Goal: Information Seeking & Learning: Learn about a topic

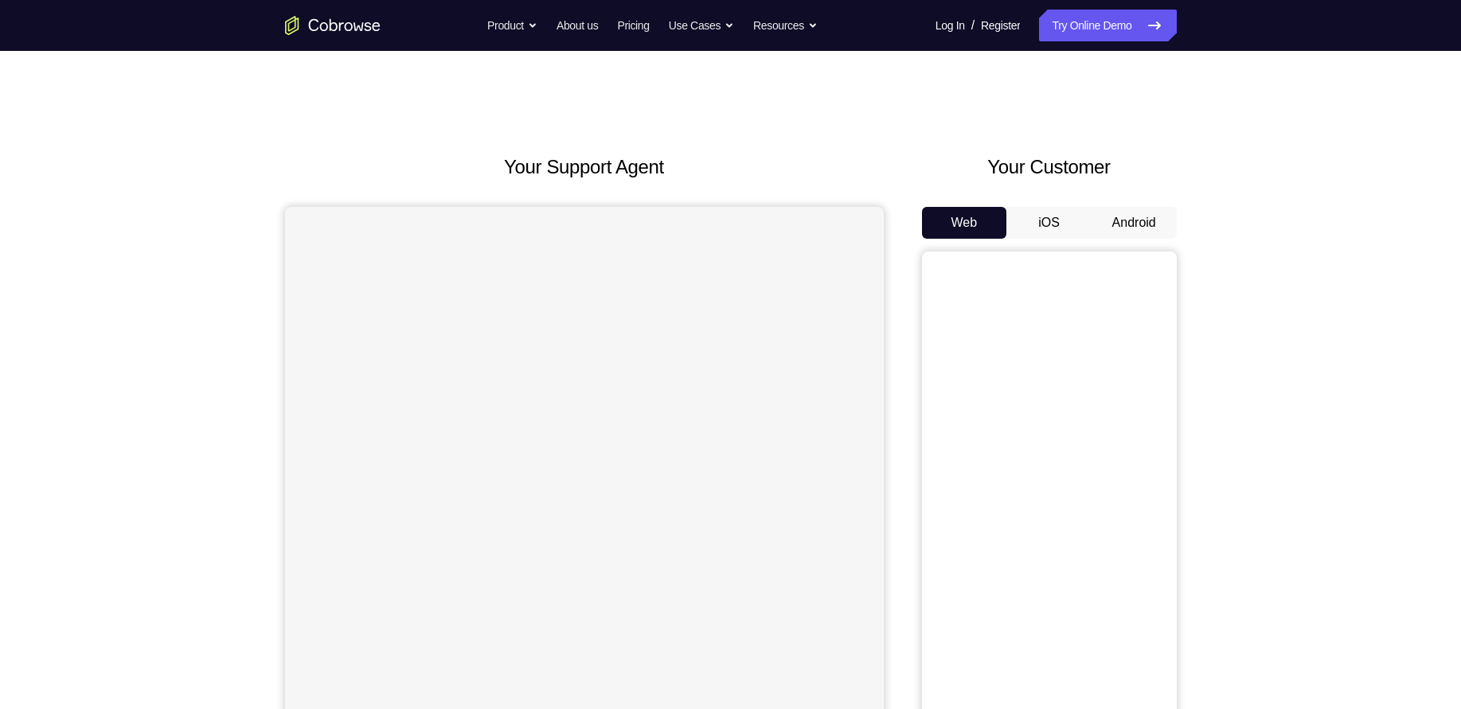
click at [1130, 230] on button "Android" at bounding box center [1134, 223] width 85 height 32
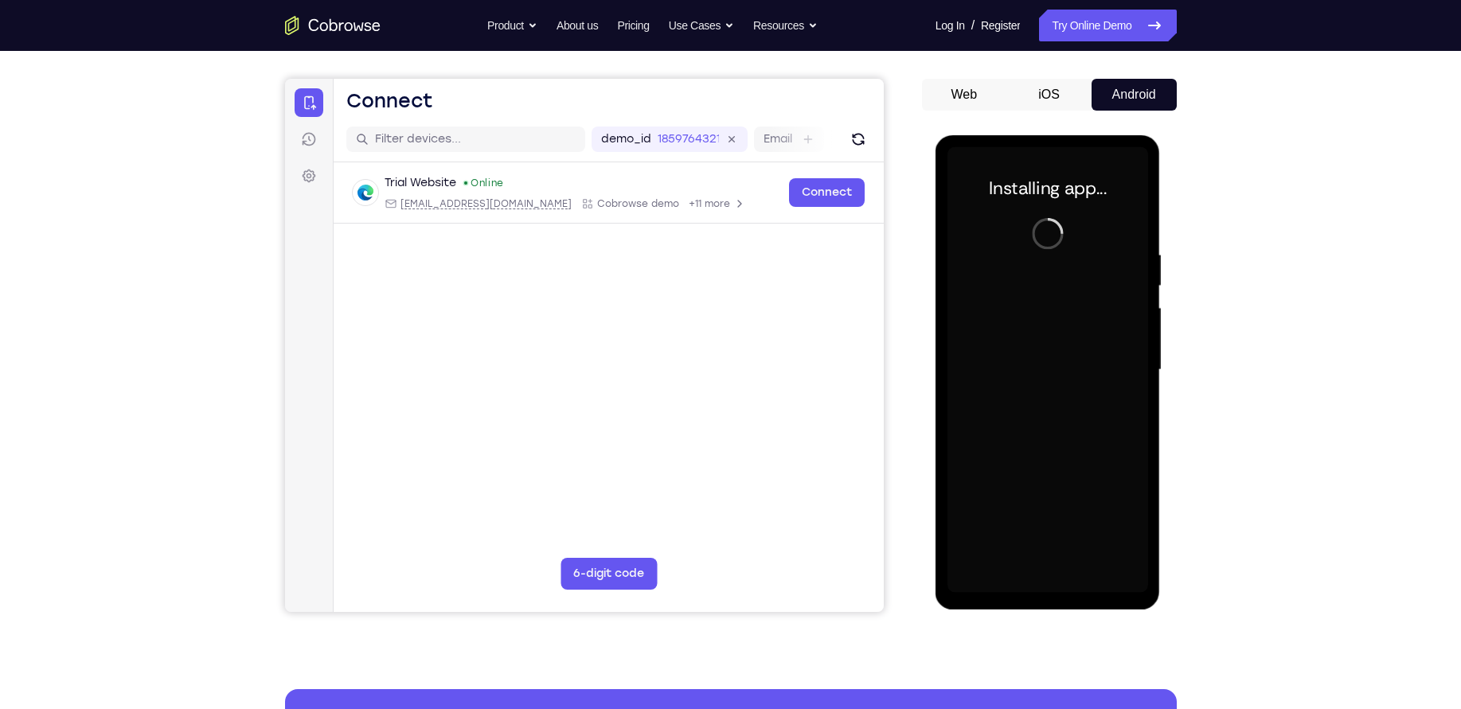
scroll to position [129, 0]
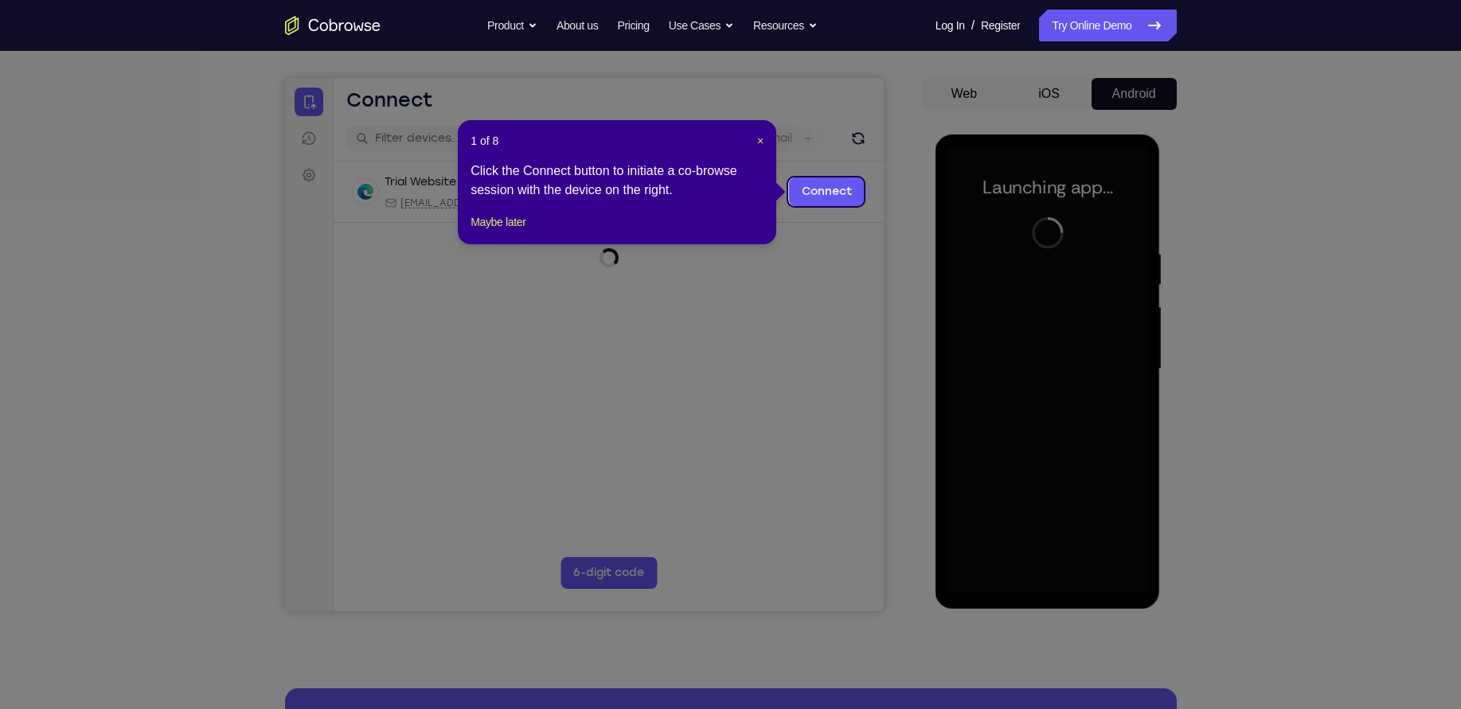
click at [730, 136] on header "1 of 8 ×" at bounding box center [617, 141] width 293 height 16
click at [761, 137] on span "×" at bounding box center [760, 141] width 6 height 13
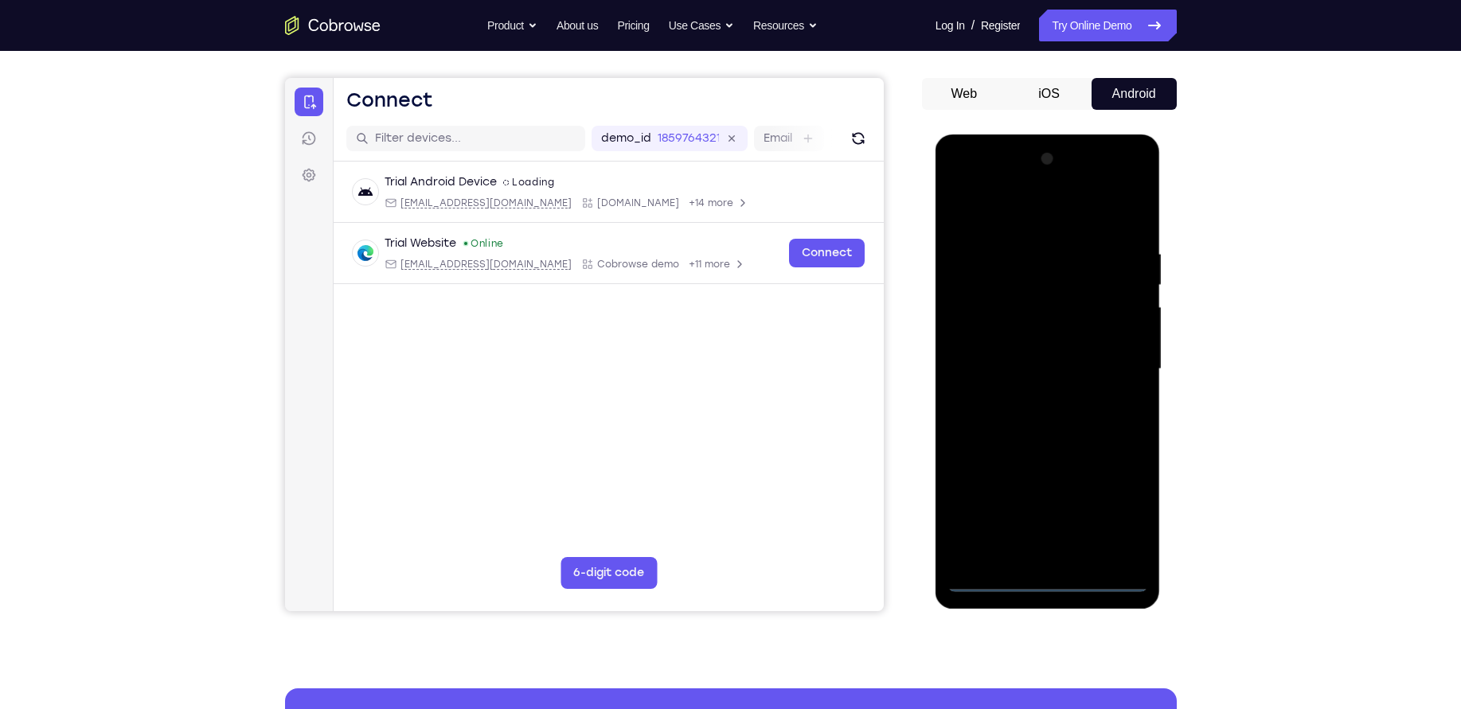
click at [1045, 580] on div at bounding box center [1047, 370] width 201 height 446
click at [1118, 508] on div at bounding box center [1047, 370] width 201 height 446
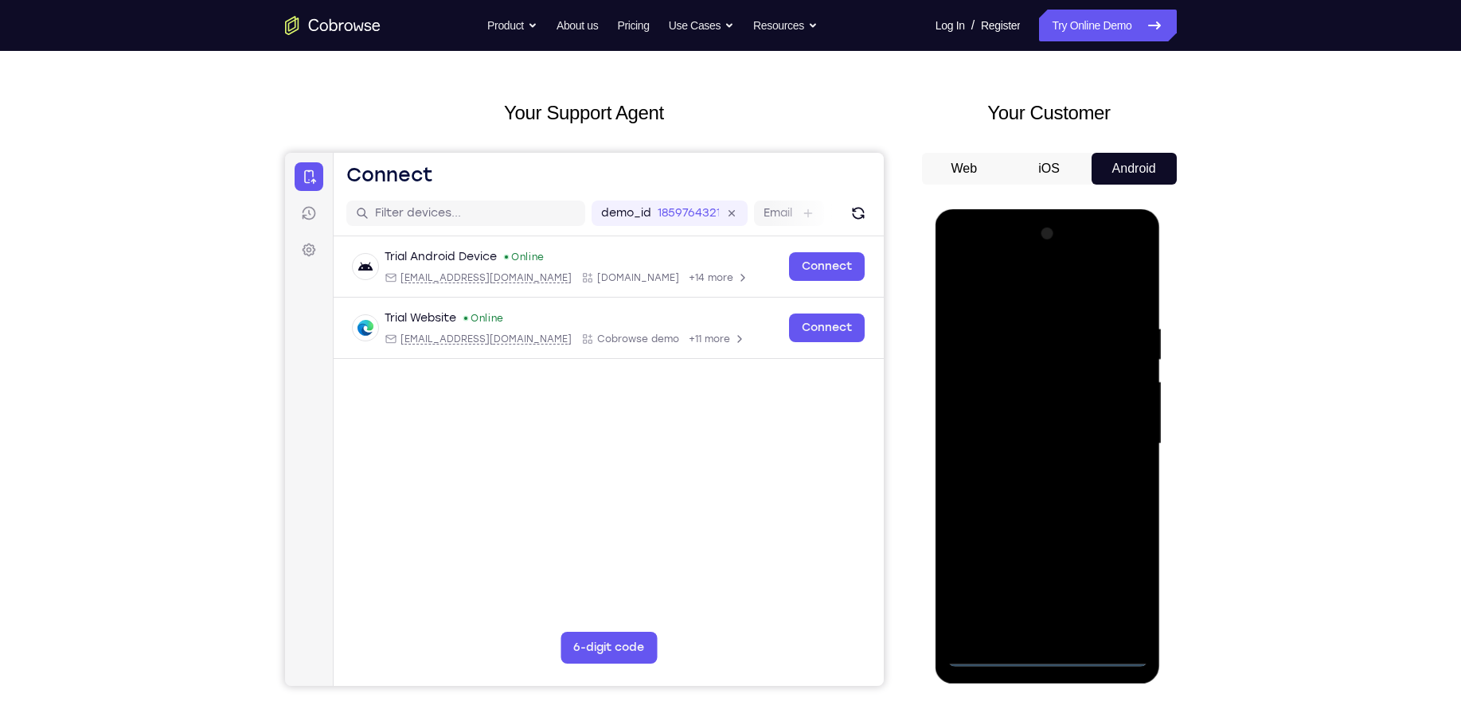
scroll to position [67, 0]
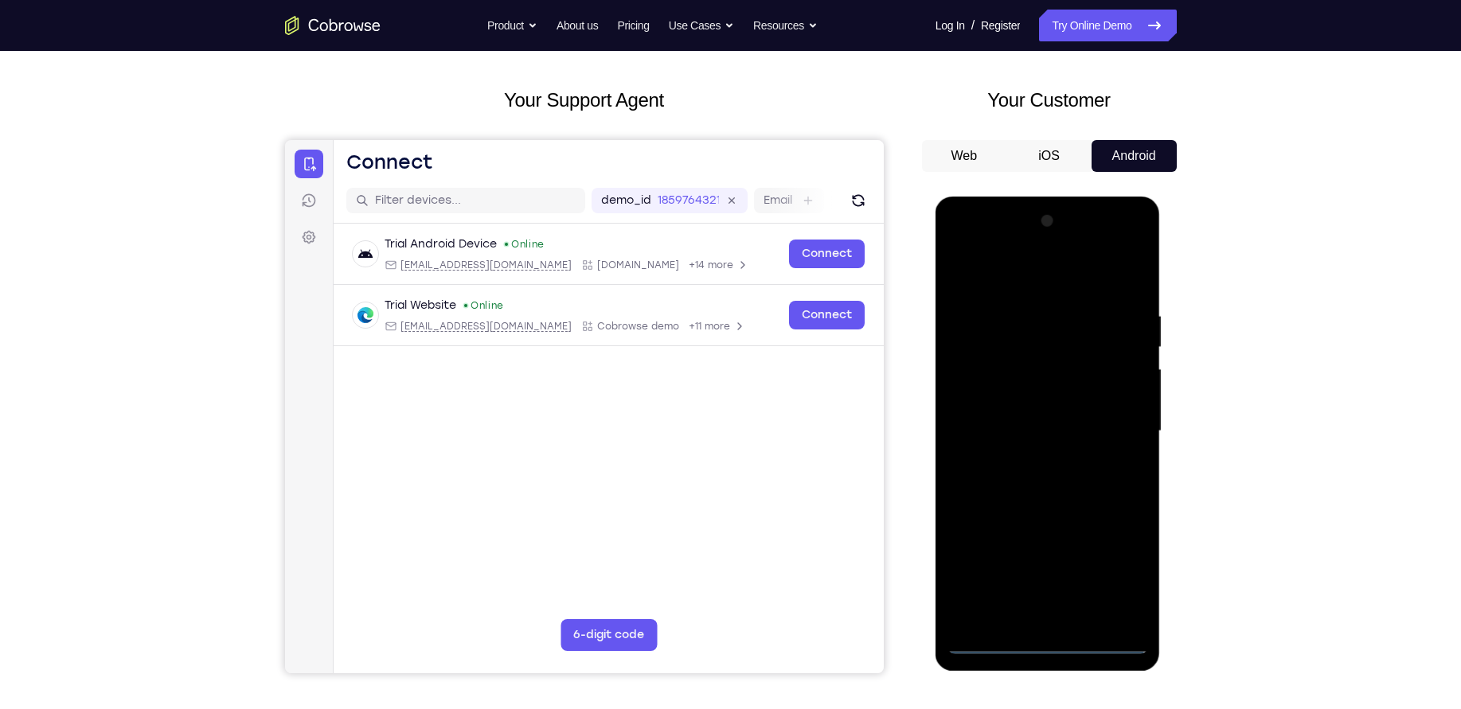
click at [1018, 271] on div at bounding box center [1047, 432] width 201 height 446
click at [1123, 424] on div at bounding box center [1047, 432] width 201 height 446
click at [1029, 462] on div at bounding box center [1047, 432] width 201 height 446
click at [1030, 412] on div at bounding box center [1047, 432] width 201 height 446
click at [1036, 368] on div at bounding box center [1047, 432] width 201 height 446
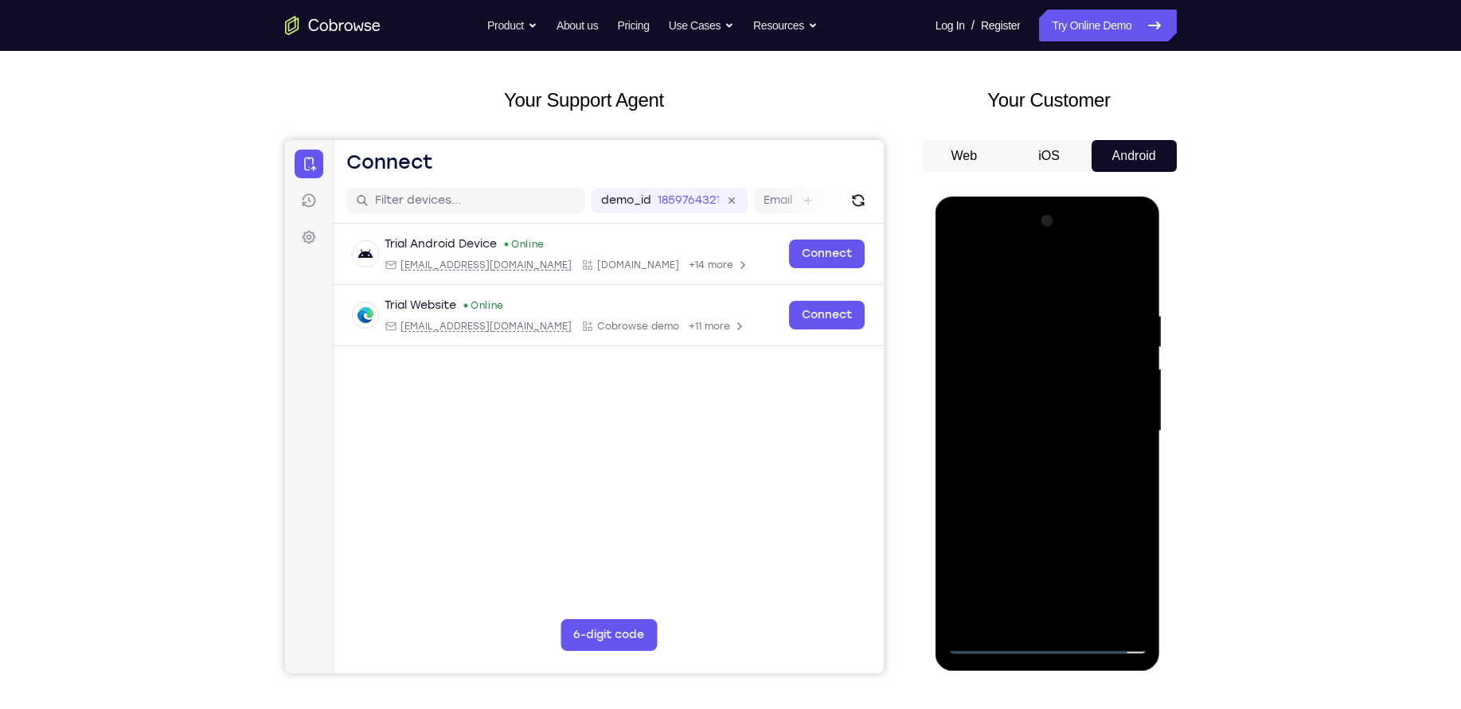
click at [1036, 396] on div at bounding box center [1047, 432] width 201 height 446
click at [1029, 430] on div at bounding box center [1047, 432] width 201 height 446
click at [1041, 483] on div at bounding box center [1047, 432] width 201 height 446
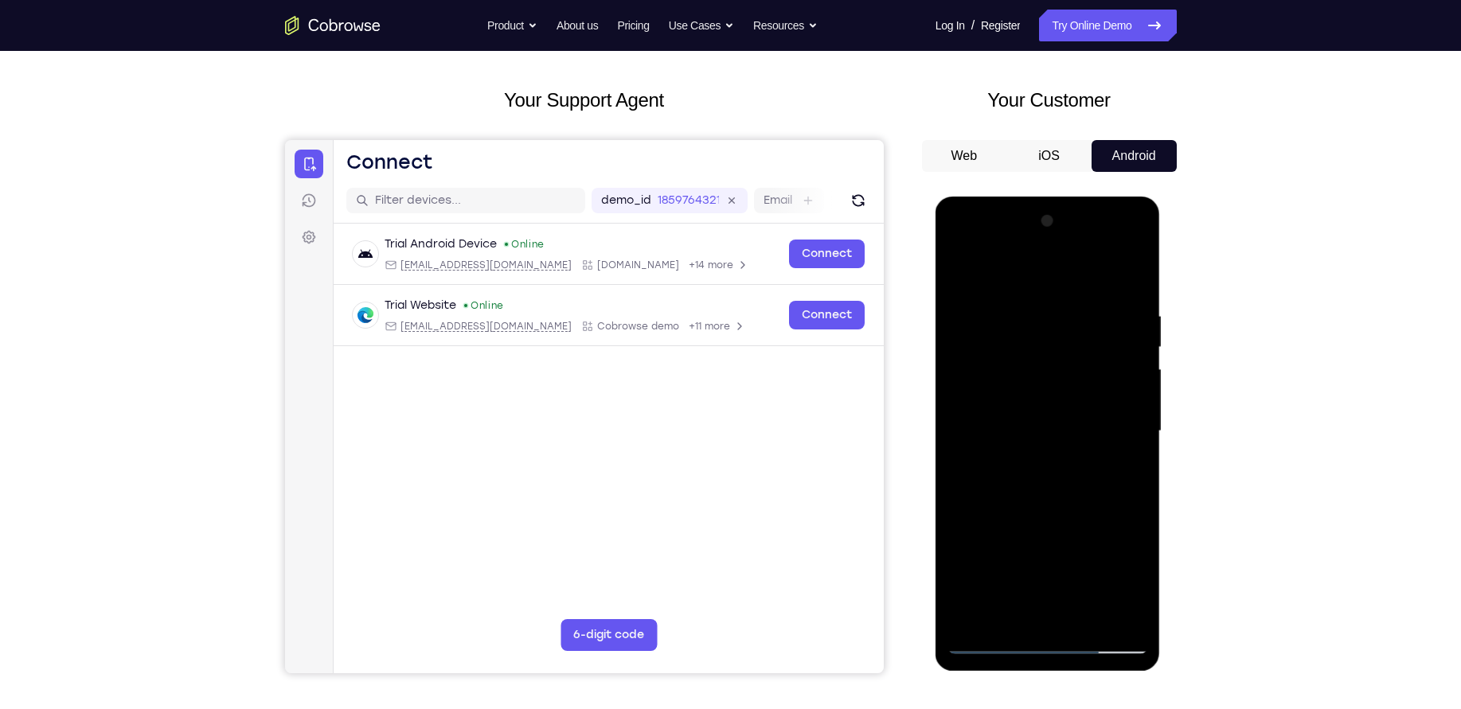
click at [1132, 289] on div at bounding box center [1047, 432] width 201 height 446
click at [1020, 307] on div at bounding box center [1047, 432] width 201 height 446
click at [1119, 398] on div at bounding box center [1047, 432] width 201 height 446
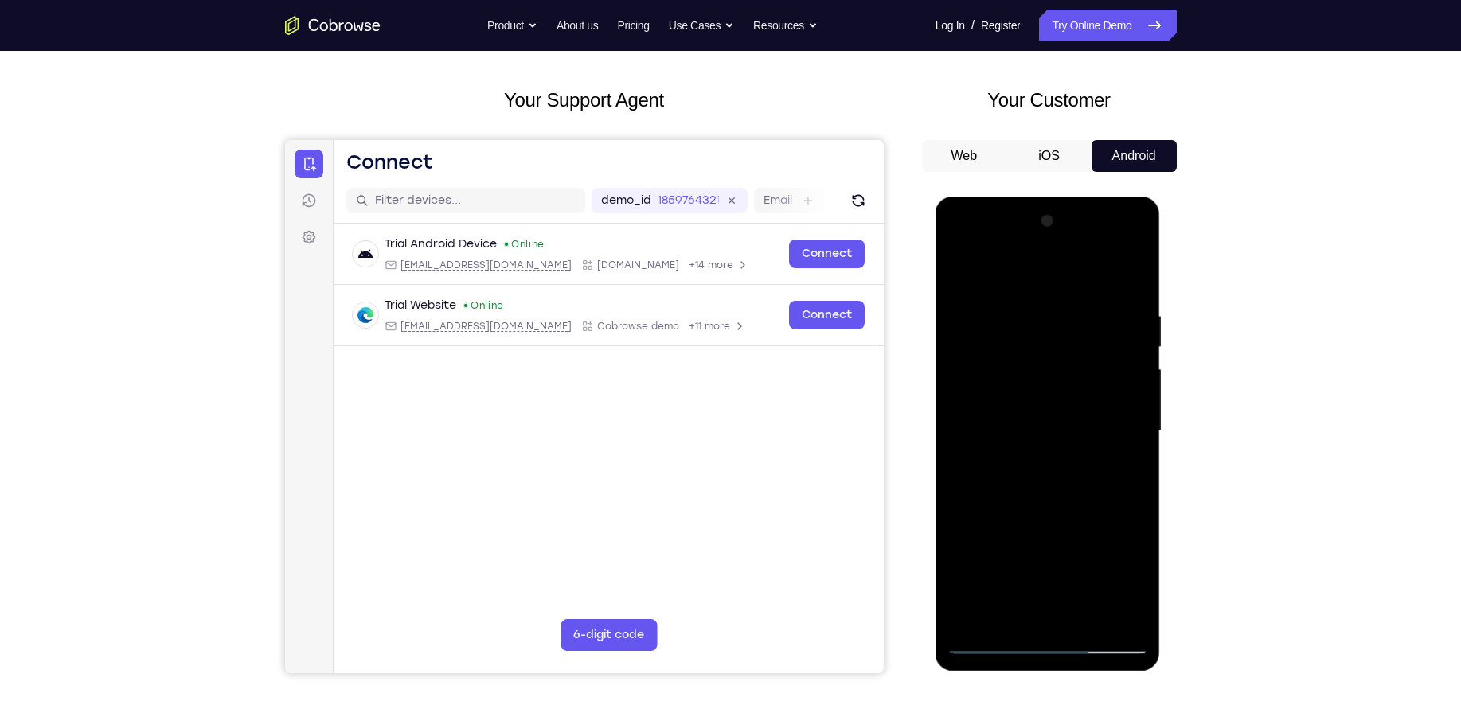
drag, startPoint x: 1129, startPoint y: 399, endPoint x: 959, endPoint y: 386, distance: 170.1
click at [959, 386] on div at bounding box center [1047, 432] width 201 height 446
drag, startPoint x: 1138, startPoint y: 325, endPoint x: 953, endPoint y: 330, distance: 184.8
click at [953, 330] on div at bounding box center [1047, 432] width 201 height 446
click at [1111, 374] on div at bounding box center [1047, 432] width 201 height 446
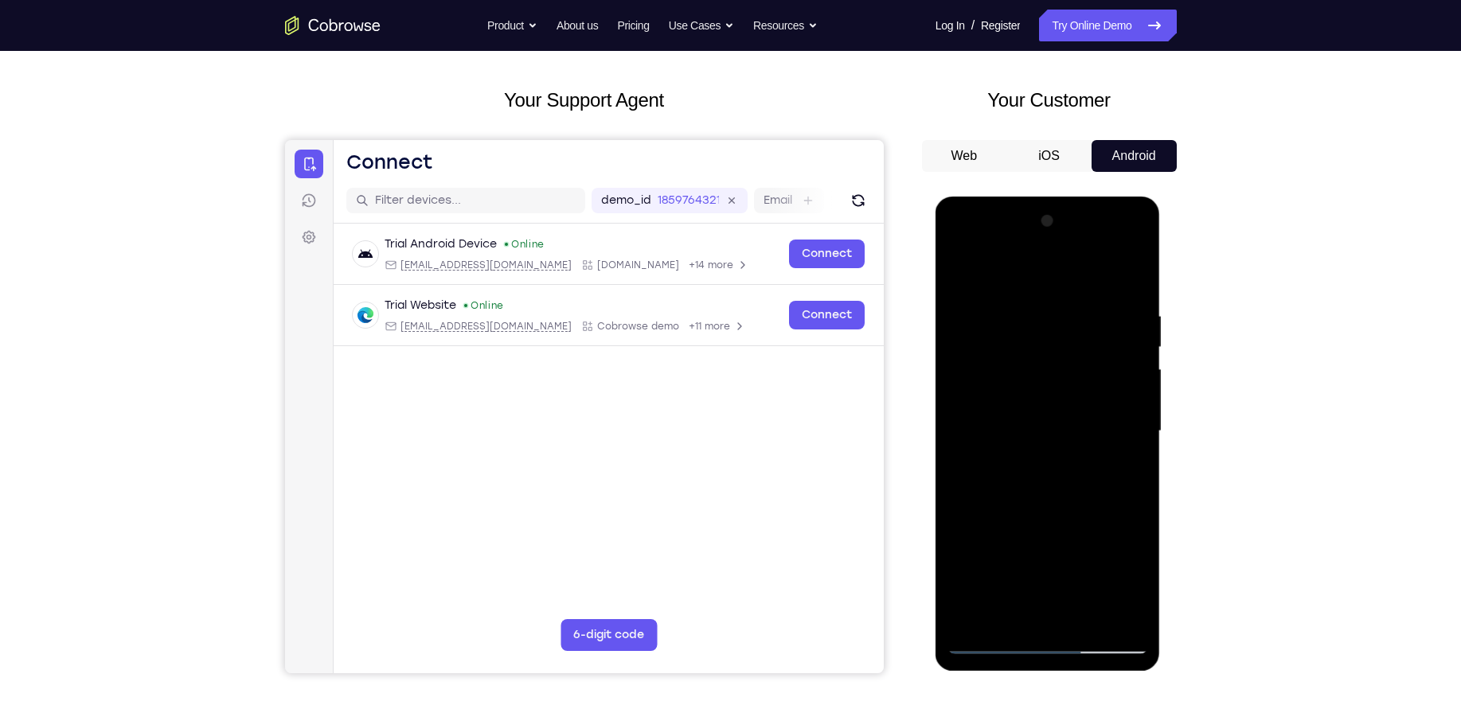
click at [1111, 374] on div at bounding box center [1047, 432] width 201 height 446
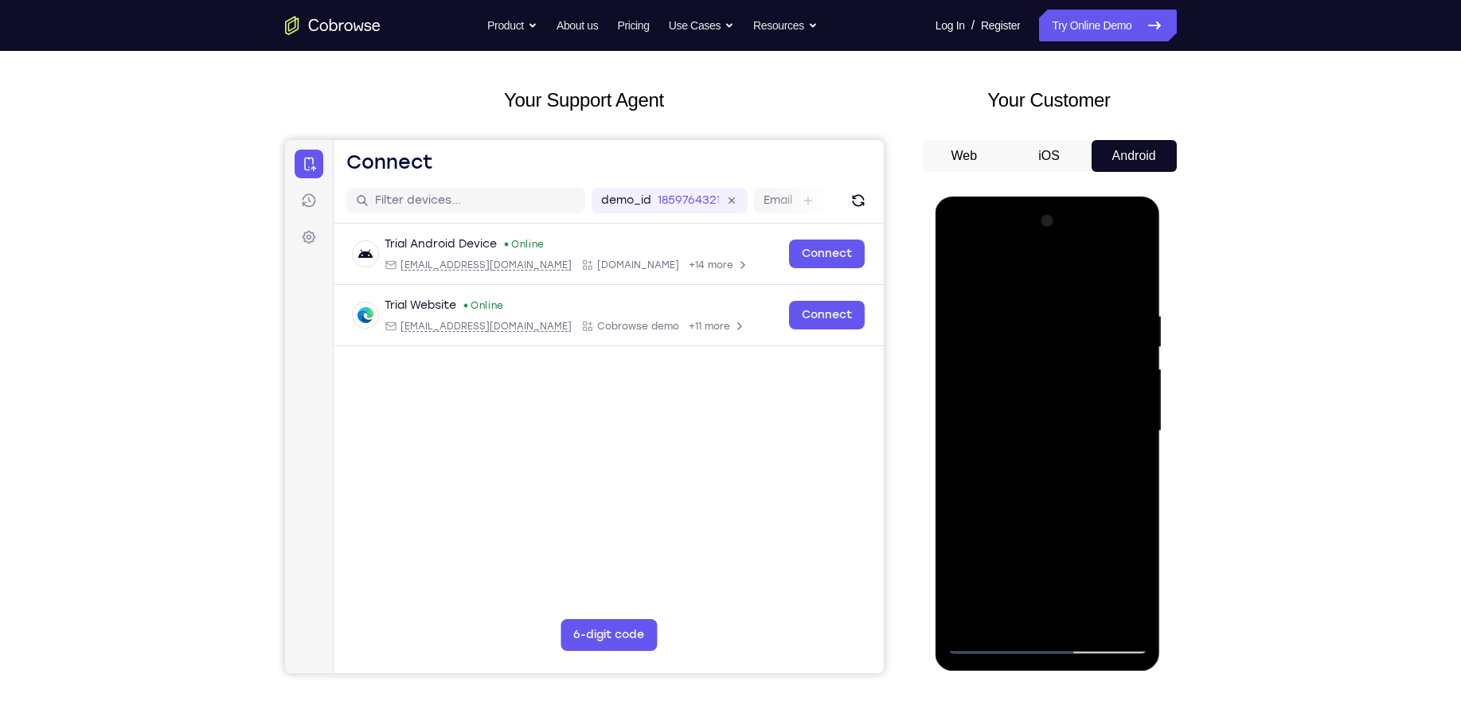
click at [1111, 374] on div at bounding box center [1047, 432] width 201 height 446
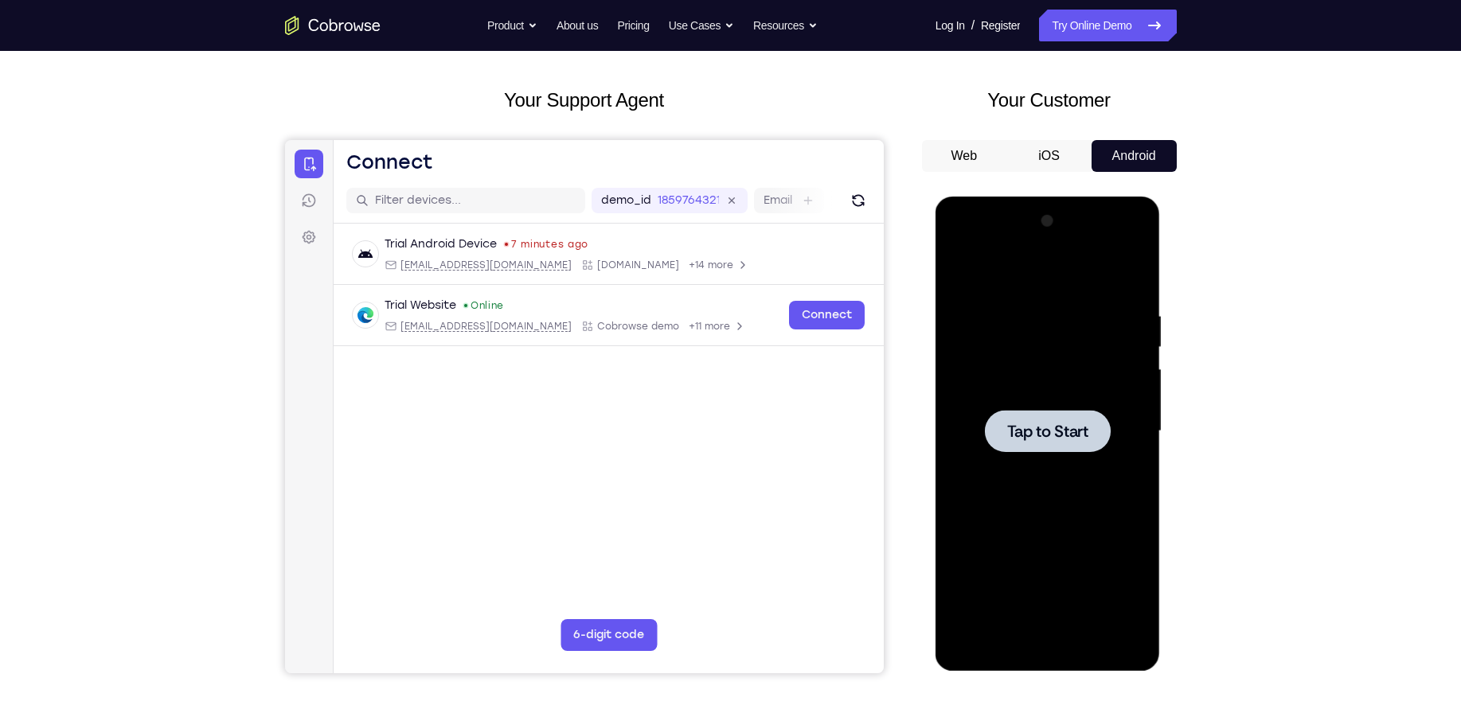
click at [987, 396] on div at bounding box center [1047, 432] width 201 height 446
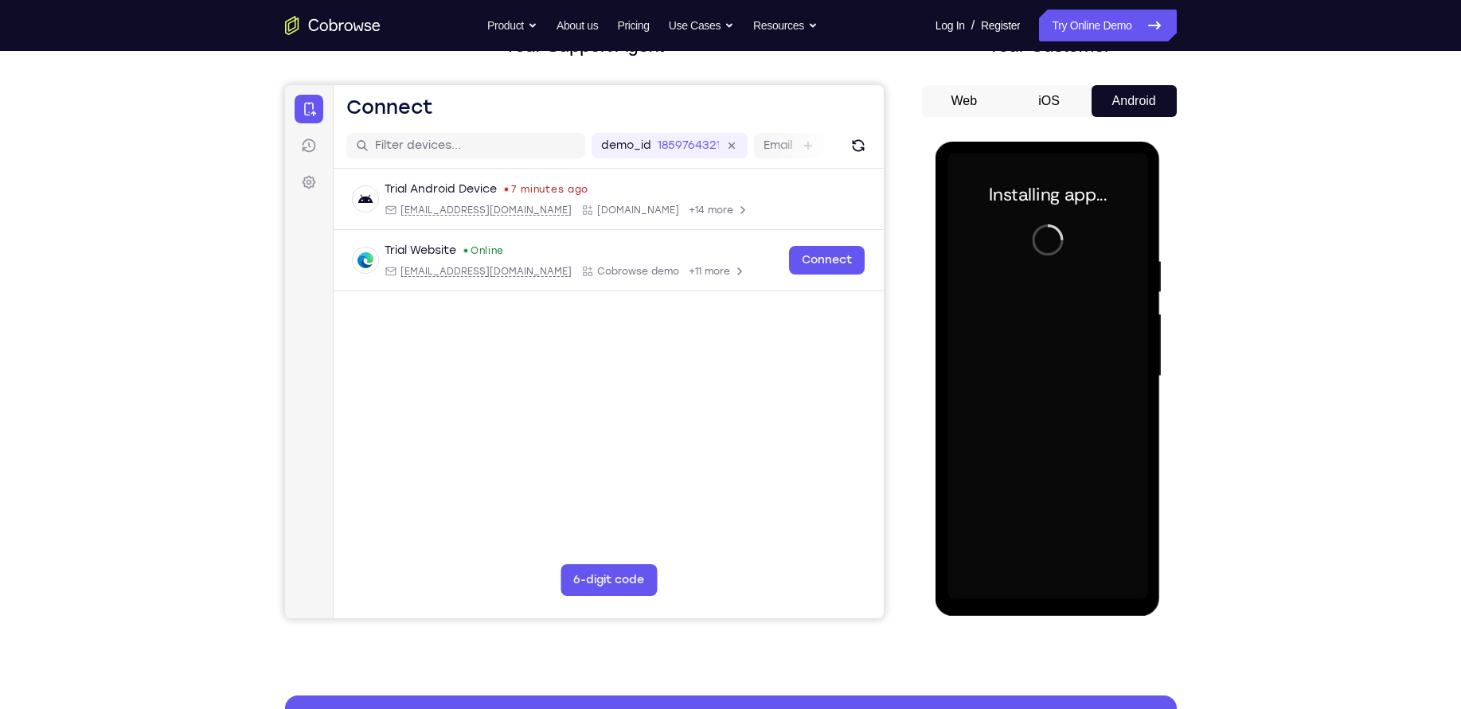
scroll to position [121, 0]
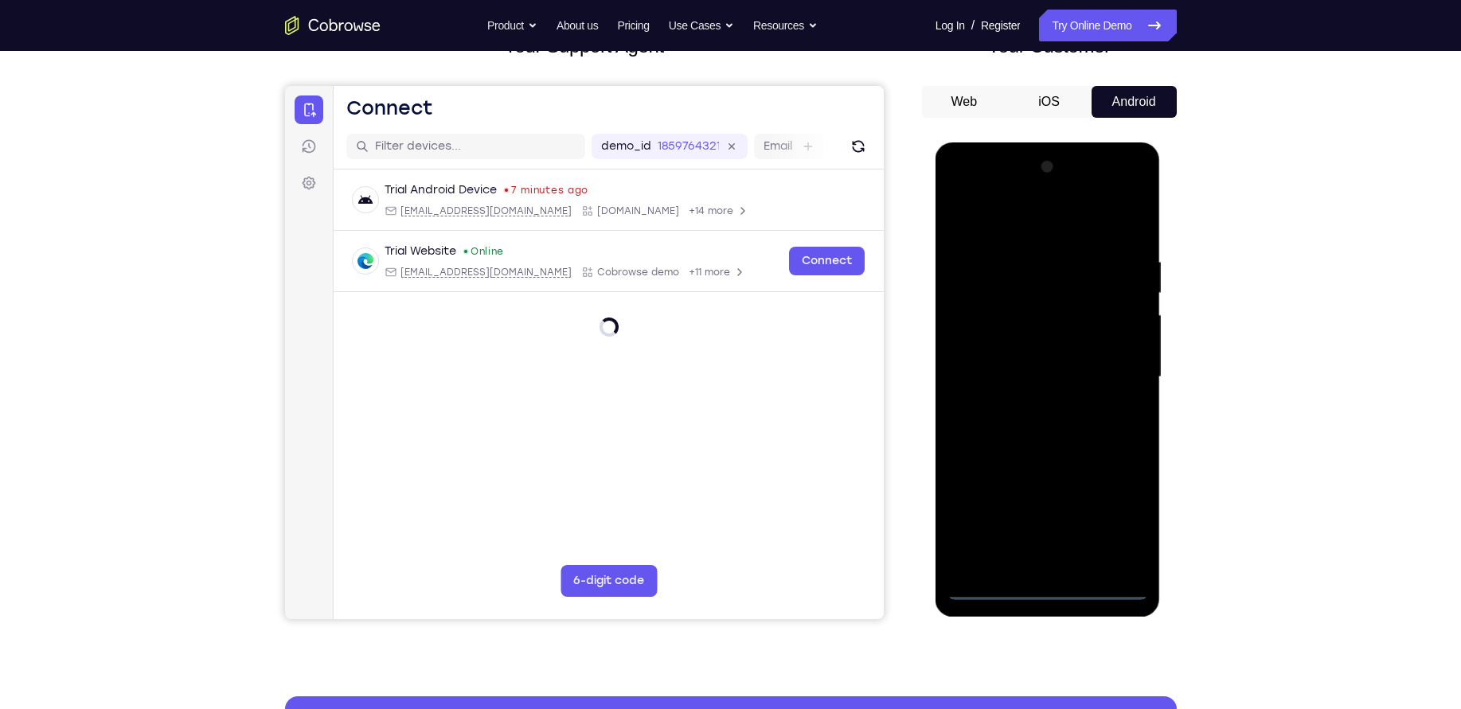
click at [1049, 590] on div at bounding box center [1047, 377] width 201 height 446
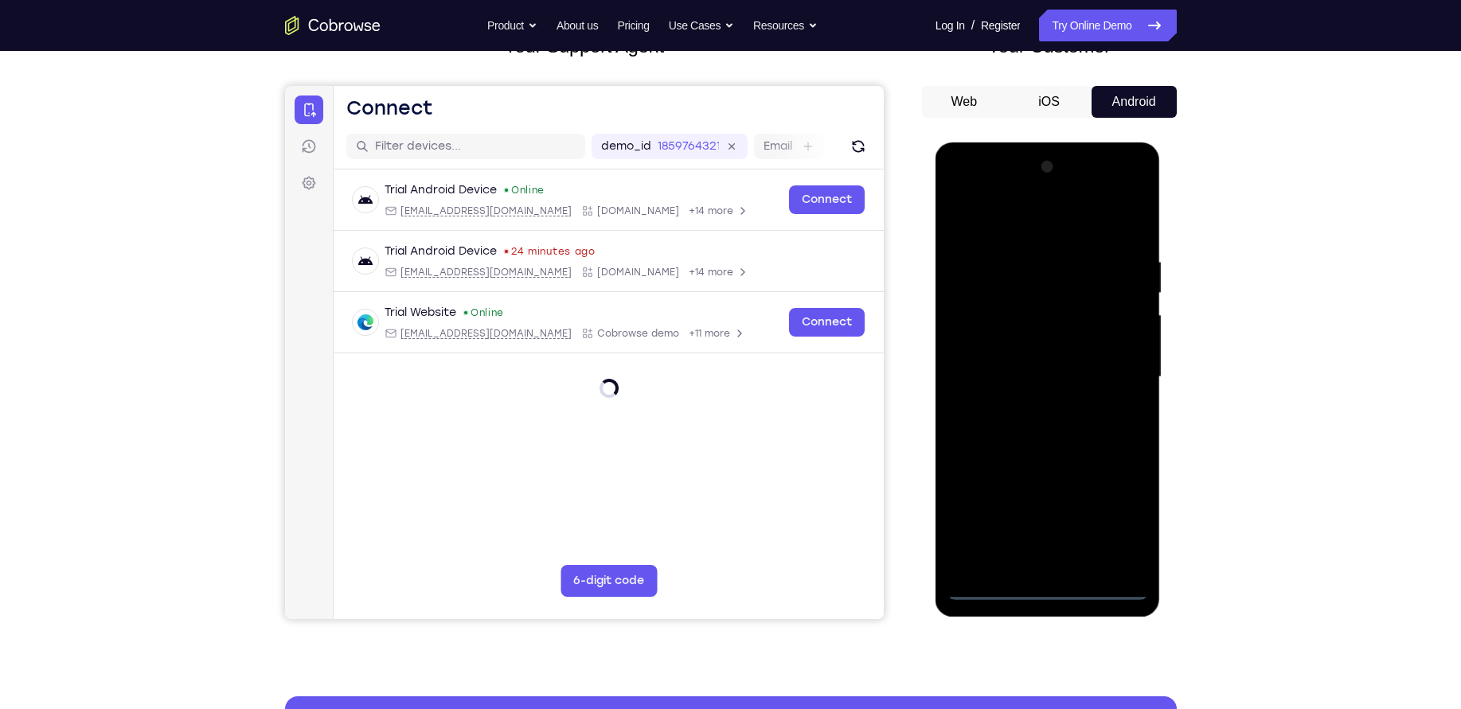
click at [1114, 535] on div at bounding box center [1047, 377] width 201 height 446
click at [1001, 210] on div at bounding box center [1047, 377] width 201 height 446
click at [1121, 365] on div at bounding box center [1047, 377] width 201 height 446
drag, startPoint x: 1004, startPoint y: 271, endPoint x: 1031, endPoint y: 407, distance: 138.8
click at [1031, 407] on div at bounding box center [1047, 377] width 201 height 446
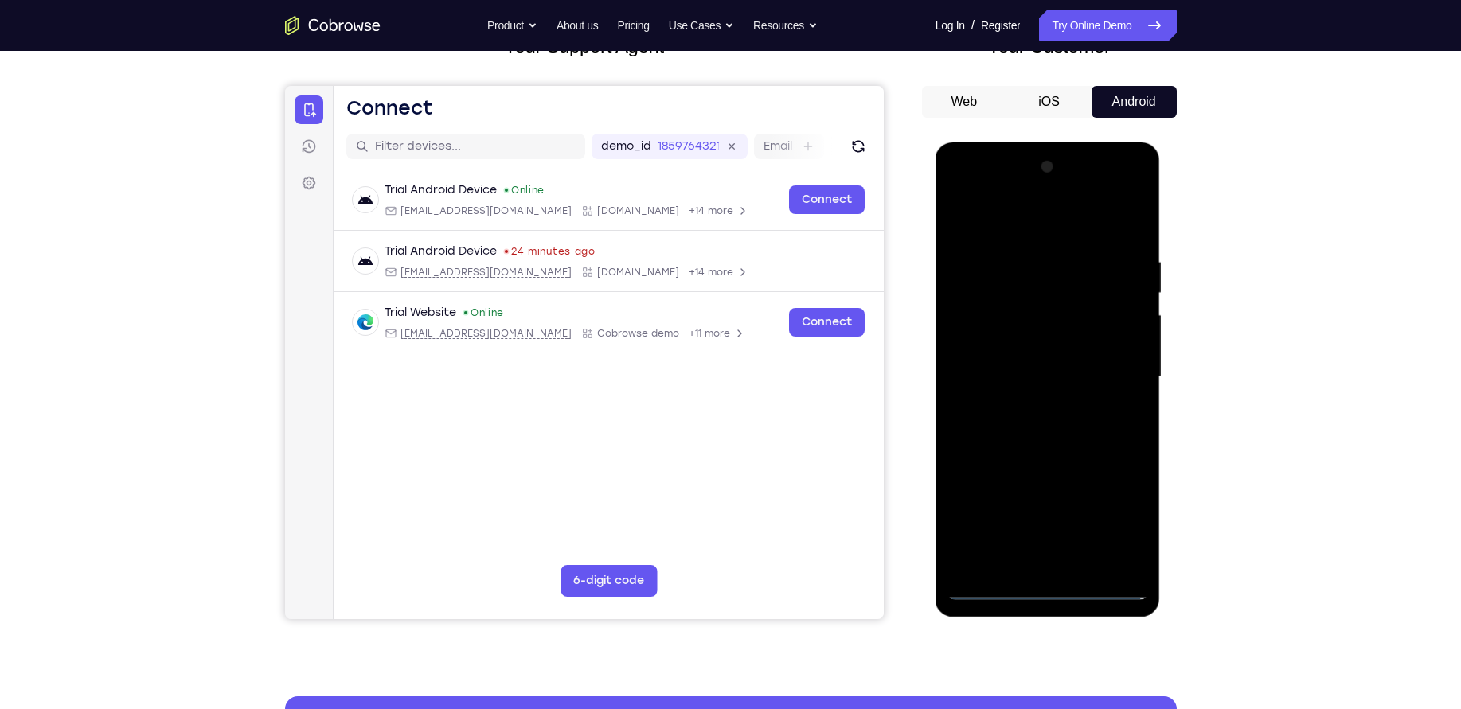
click at [1031, 407] on div at bounding box center [1047, 377] width 201 height 446
drag, startPoint x: 1031, startPoint y: 407, endPoint x: 1033, endPoint y: 375, distance: 31.9
click at [1033, 375] on div at bounding box center [1047, 377] width 201 height 446
click at [1040, 367] on div at bounding box center [1047, 377] width 201 height 446
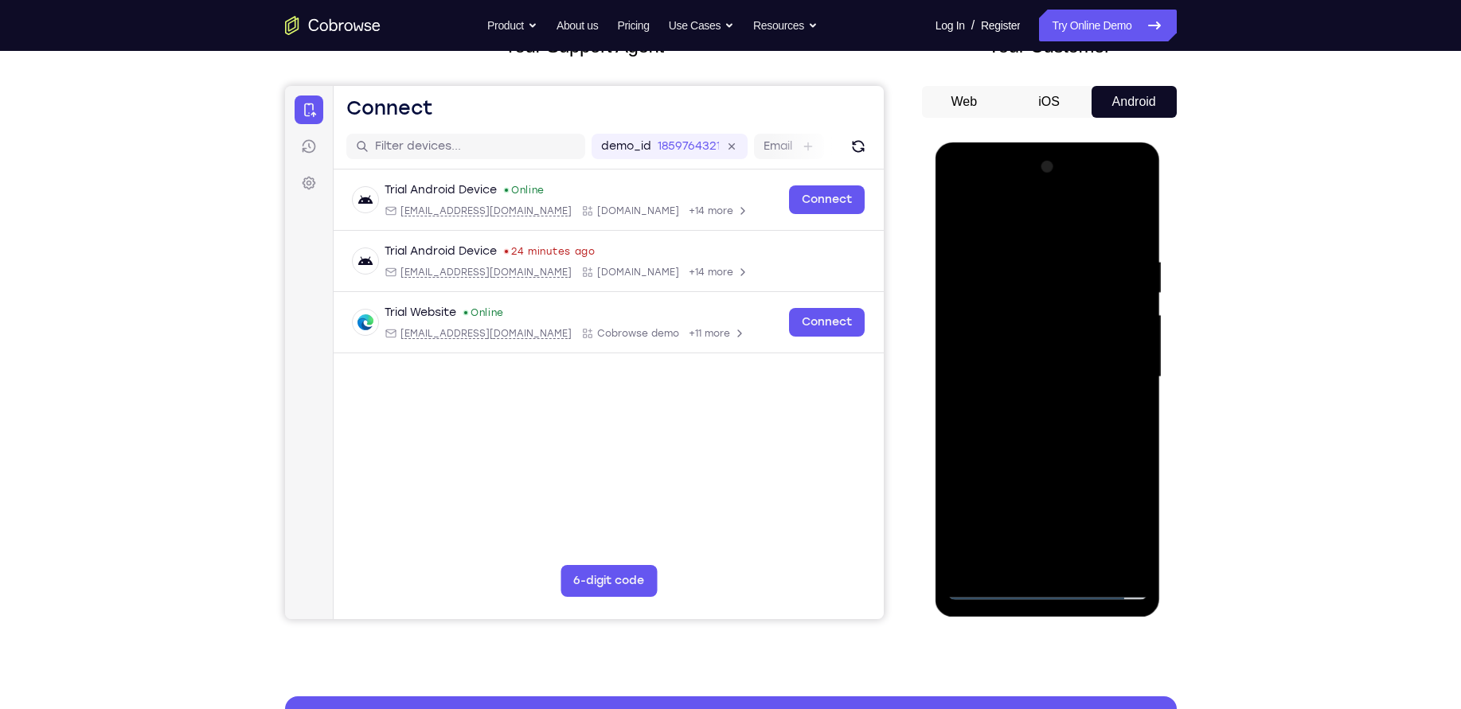
click at [1037, 344] on div at bounding box center [1047, 377] width 201 height 446
click at [1029, 378] on div at bounding box center [1047, 377] width 201 height 446
click at [1065, 424] on div at bounding box center [1047, 377] width 201 height 446
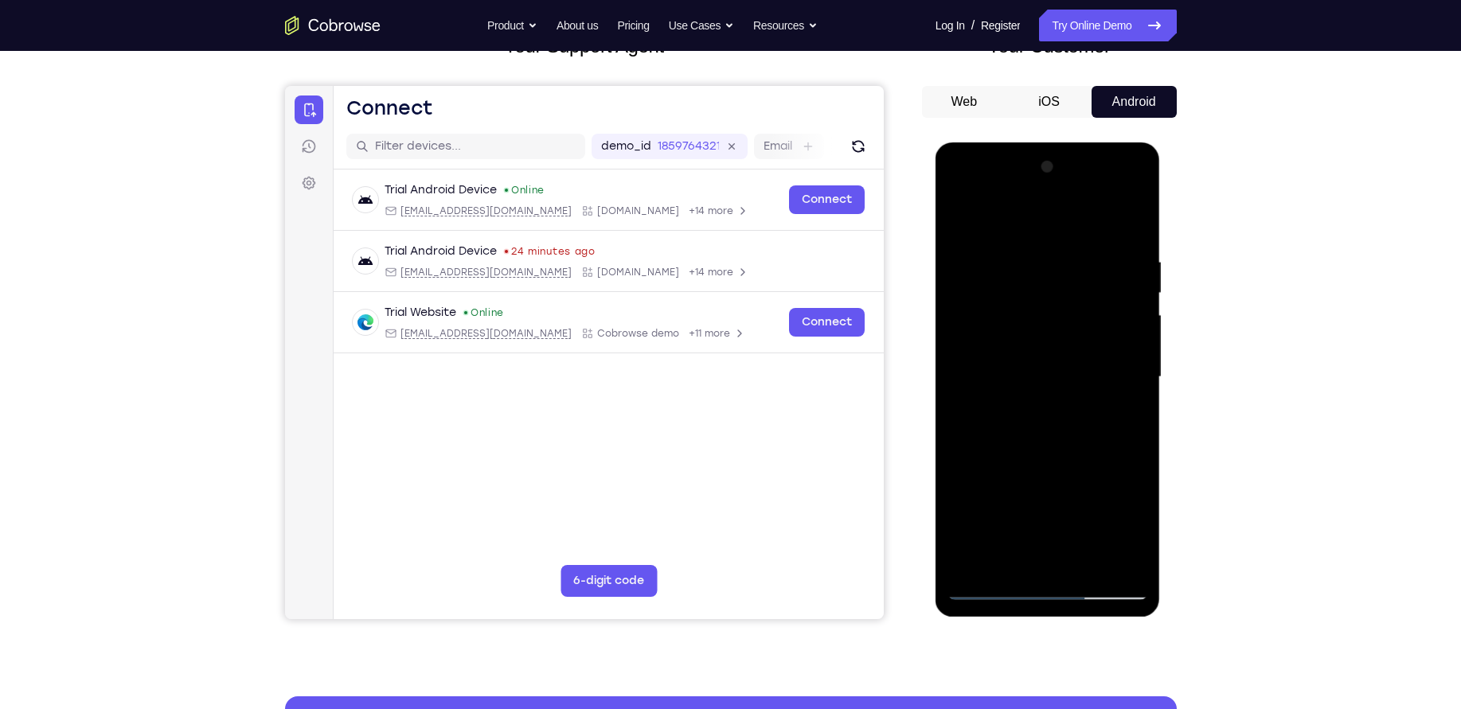
click at [1065, 424] on div at bounding box center [1047, 377] width 201 height 446
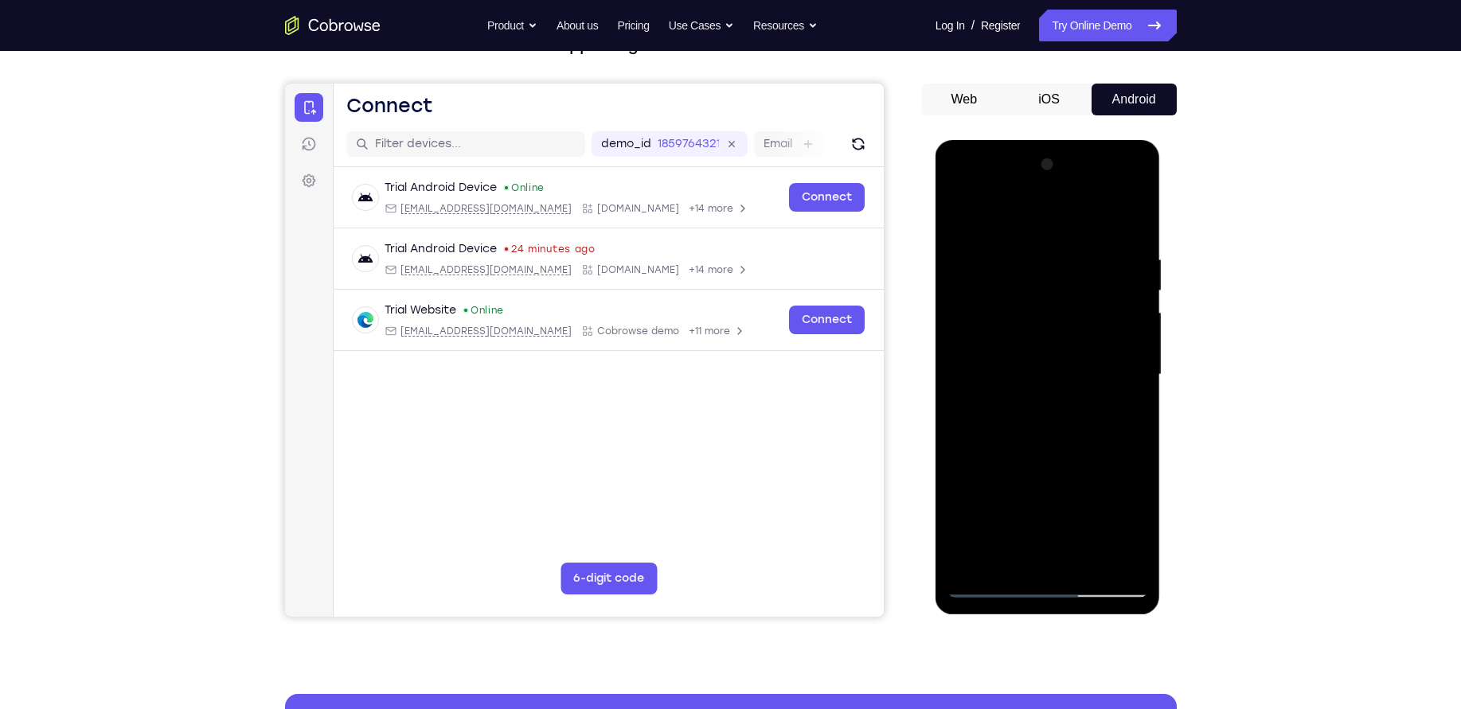
scroll to position [126, 0]
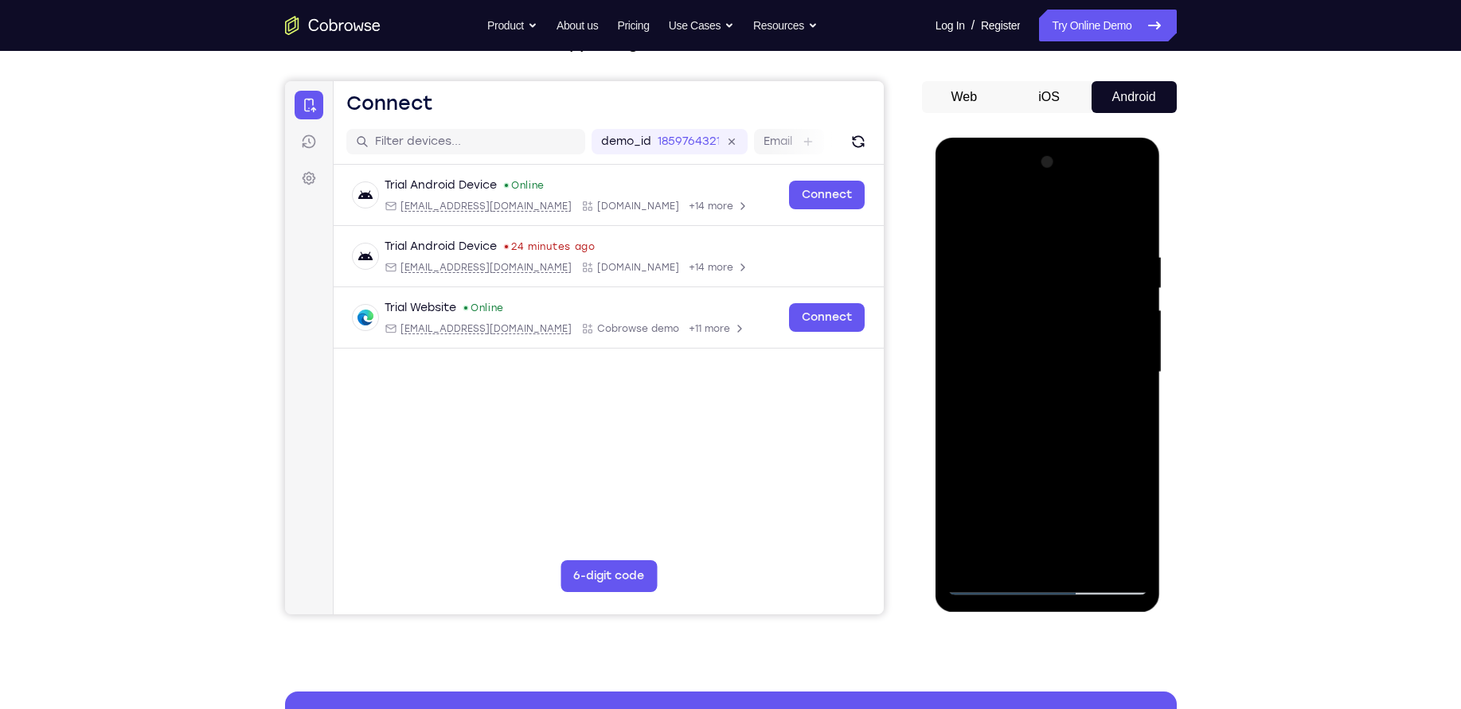
click at [1130, 229] on div at bounding box center [1047, 373] width 201 height 446
click at [1013, 237] on div at bounding box center [1047, 373] width 201 height 446
click at [1136, 279] on div at bounding box center [1047, 373] width 201 height 446
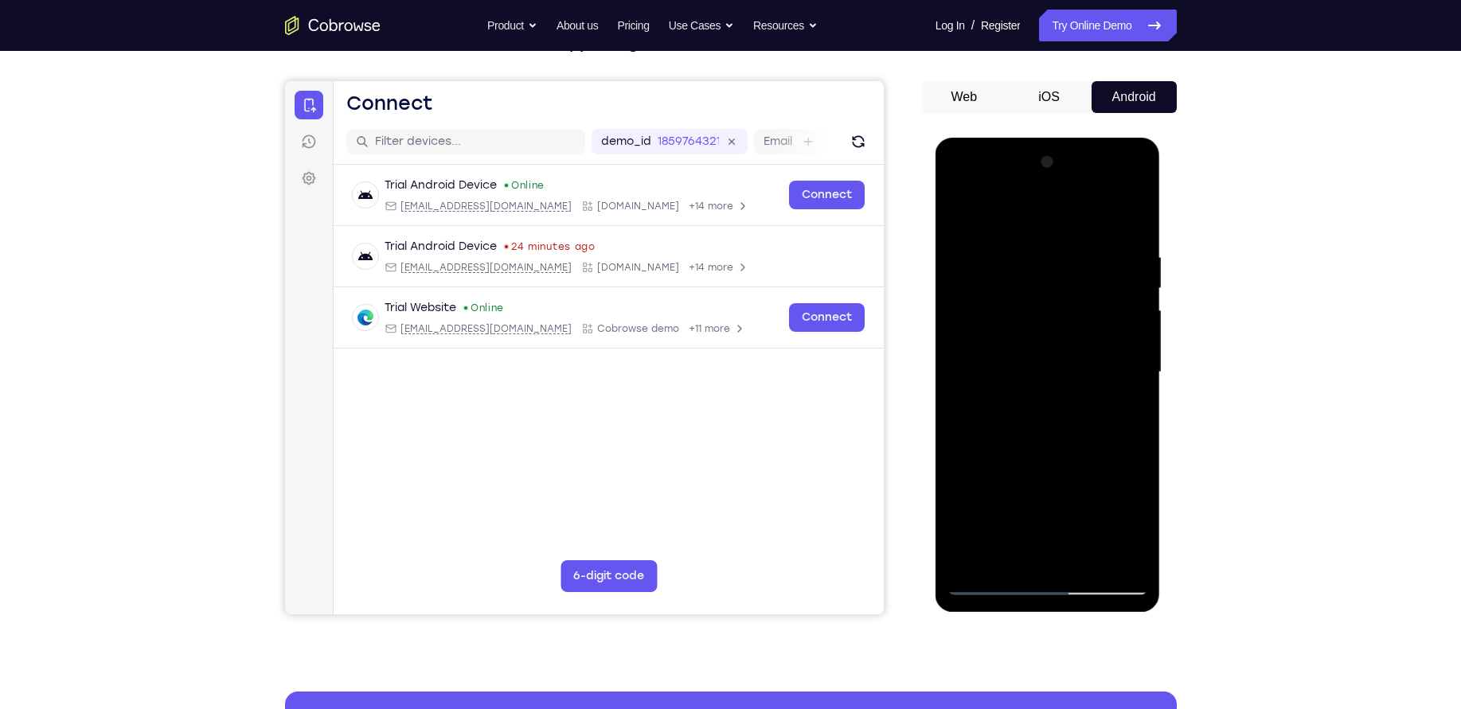
click at [1136, 279] on div at bounding box center [1047, 373] width 201 height 446
click at [968, 265] on div at bounding box center [1047, 373] width 201 height 446
click at [1131, 219] on div at bounding box center [1047, 373] width 201 height 446
click at [1117, 565] on div at bounding box center [1047, 373] width 201 height 446
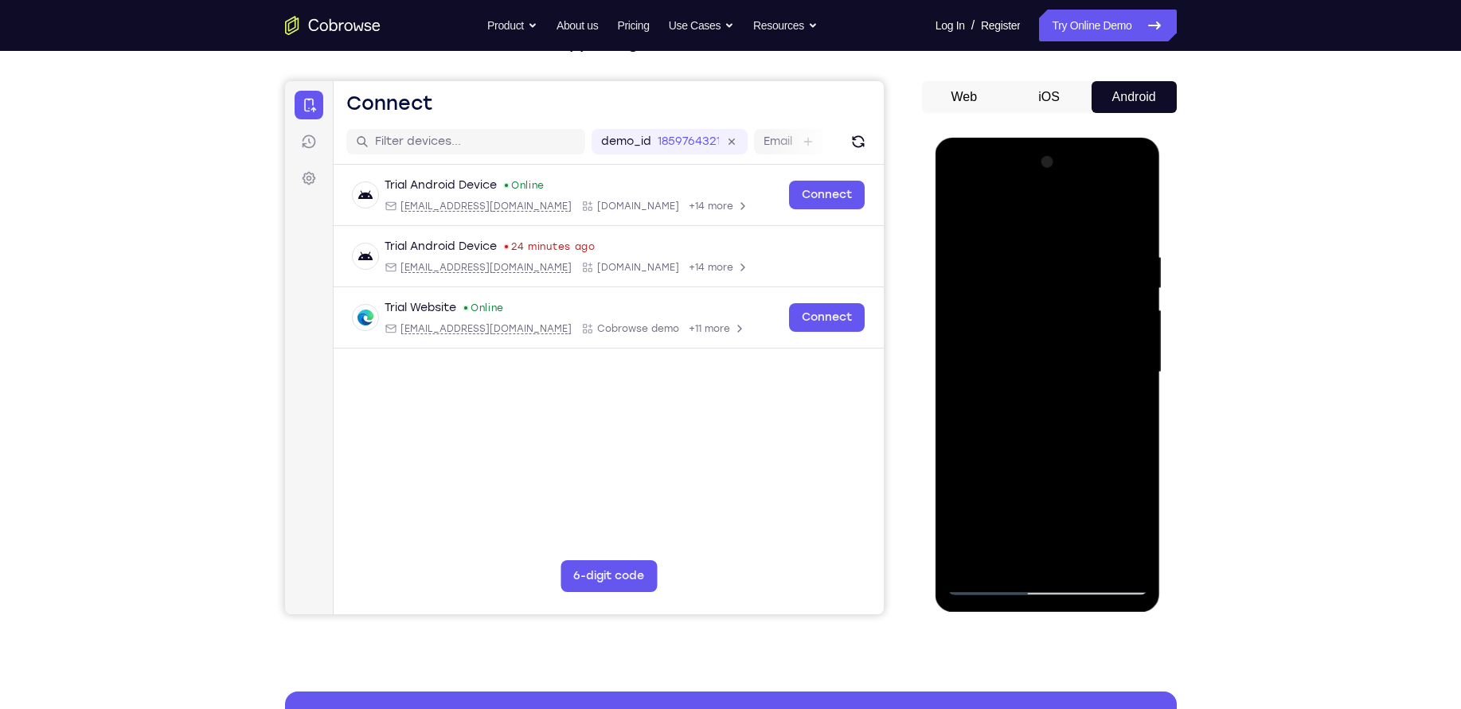
click at [974, 561] on div at bounding box center [1047, 373] width 201 height 446
drag, startPoint x: 1024, startPoint y: 427, endPoint x: 1044, endPoint y: 179, distance: 248.4
click at [1044, 179] on div at bounding box center [1047, 373] width 201 height 446
drag, startPoint x: 1058, startPoint y: 476, endPoint x: 1058, endPoint y: 261, distance: 215.0
click at [1058, 261] on div at bounding box center [1047, 373] width 201 height 446
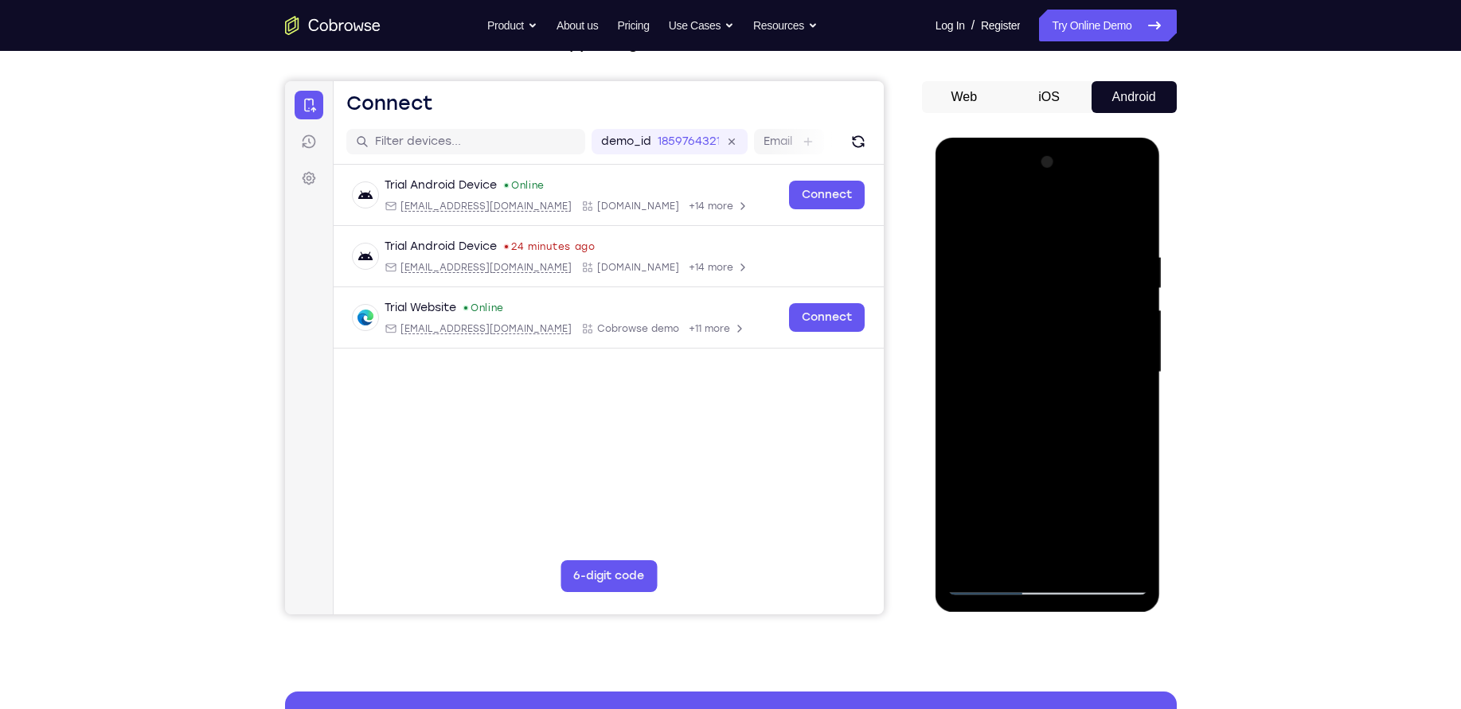
click at [1136, 321] on div at bounding box center [1047, 373] width 201 height 446
drag, startPoint x: 1019, startPoint y: 440, endPoint x: 1009, endPoint y: 288, distance: 151.6
click at [1009, 288] on div at bounding box center [1047, 373] width 201 height 446
drag, startPoint x: 1040, startPoint y: 453, endPoint x: 1042, endPoint y: 251, distance: 202.2
click at [1042, 251] on div at bounding box center [1047, 373] width 201 height 446
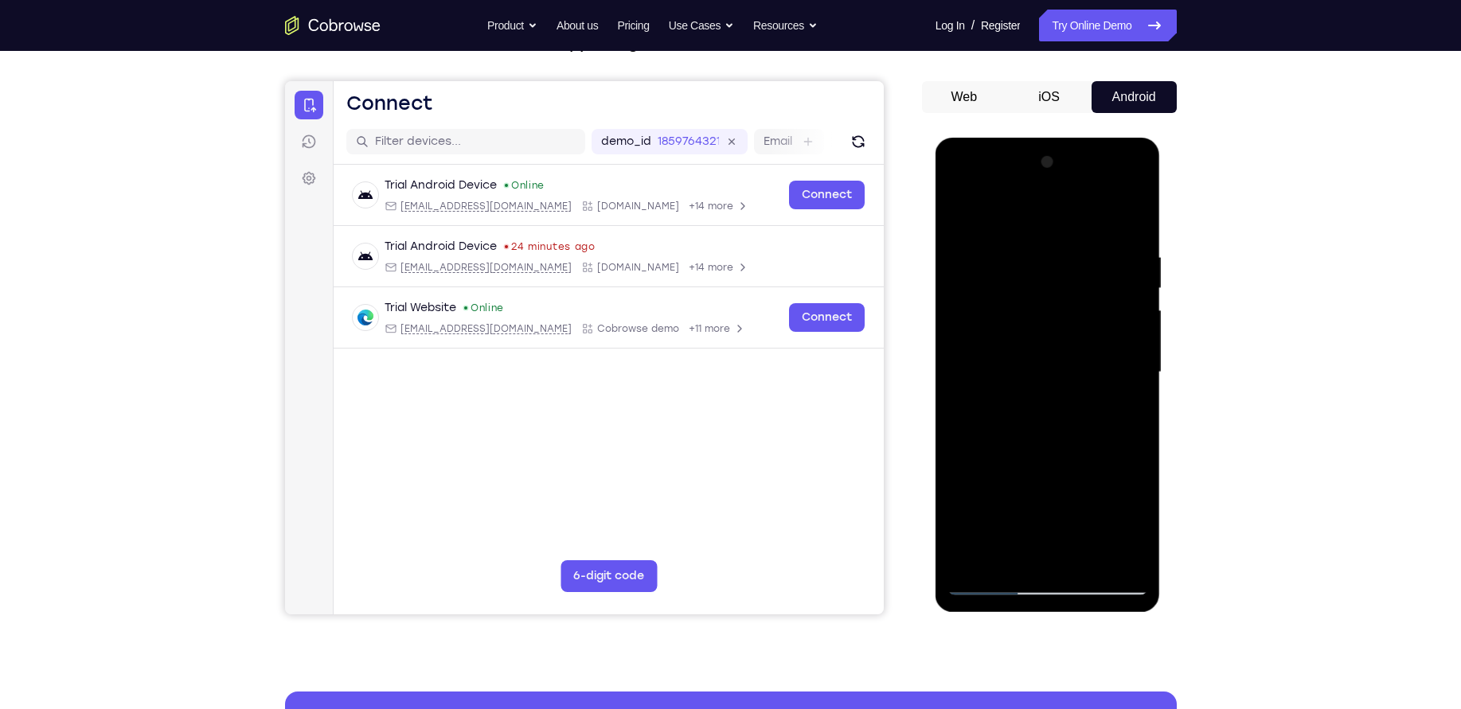
drag, startPoint x: 1057, startPoint y: 497, endPoint x: 1041, endPoint y: 254, distance: 243.4
click at [1041, 254] on div at bounding box center [1047, 373] width 201 height 446
drag, startPoint x: 1050, startPoint y: 463, endPoint x: 1058, endPoint y: 231, distance: 231.8
click at [1058, 231] on div at bounding box center [1047, 373] width 201 height 446
drag, startPoint x: 1063, startPoint y: 422, endPoint x: 1058, endPoint y: 328, distance: 94.1
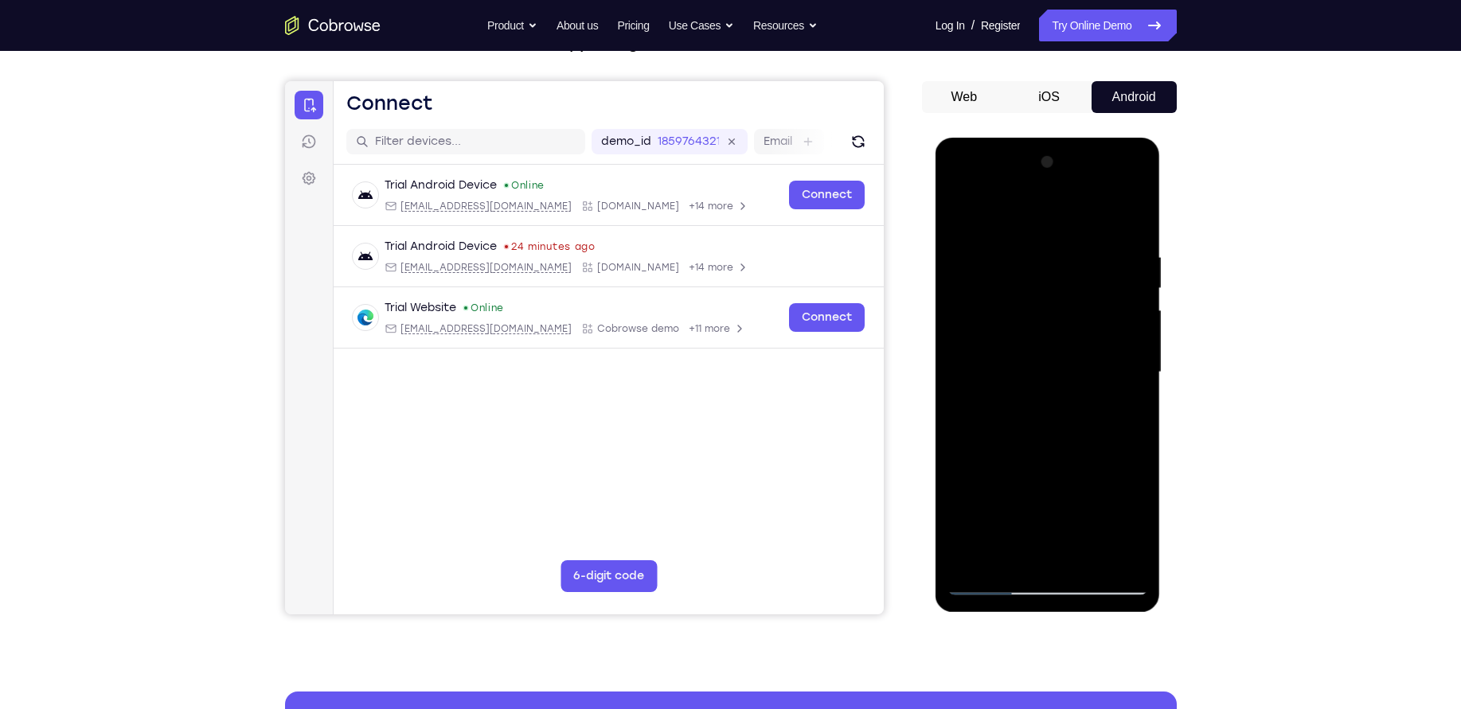
click at [1058, 328] on div at bounding box center [1047, 373] width 201 height 446
drag, startPoint x: 1057, startPoint y: 459, endPoint x: 1041, endPoint y: 229, distance: 230.6
click at [1041, 229] on div at bounding box center [1047, 373] width 201 height 446
drag, startPoint x: 1048, startPoint y: 441, endPoint x: 1035, endPoint y: 139, distance: 302.0
click at [1035, 139] on div at bounding box center [1048, 375] width 225 height 475
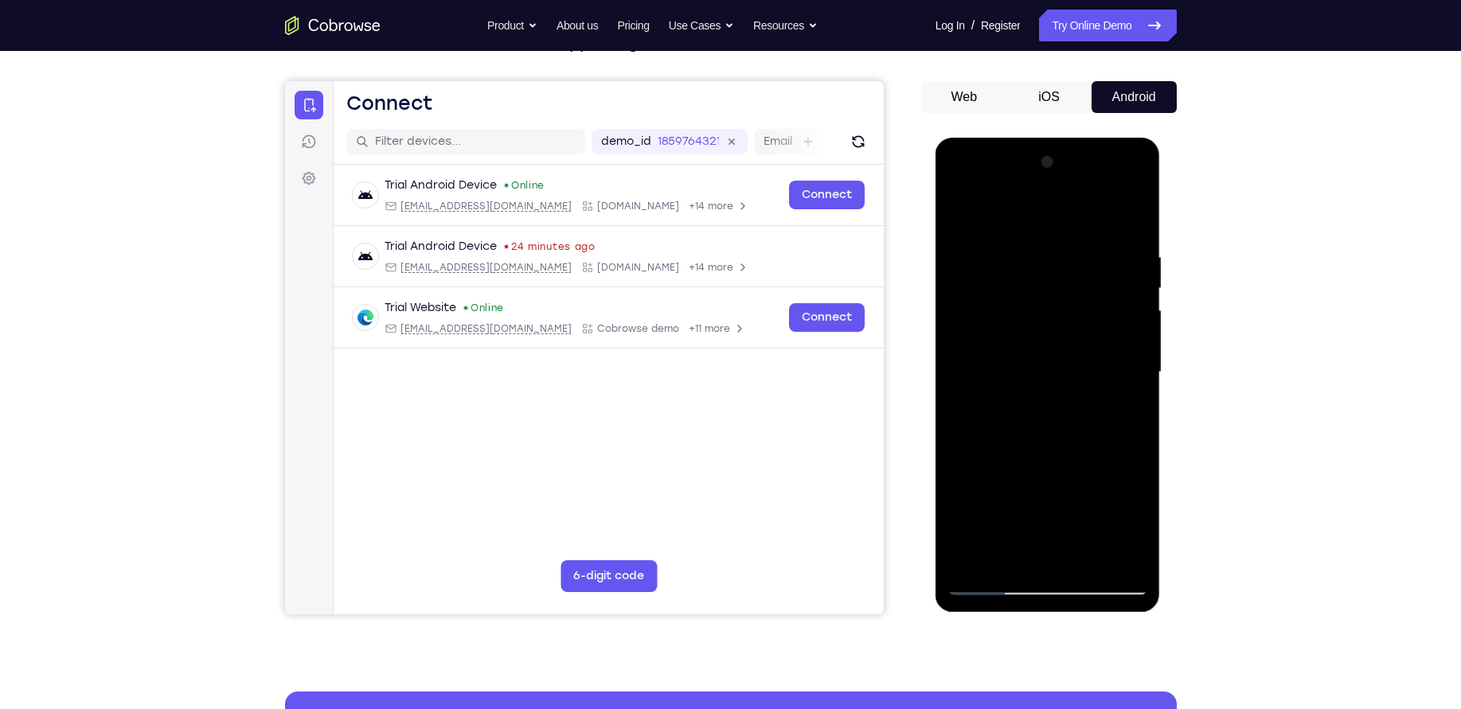
drag, startPoint x: 1048, startPoint y: 472, endPoint x: 1046, endPoint y: 132, distance: 340.0
click at [1046, 138] on html "Online web based iOS Simulators and Android Emulators. Run iPhone, iPad, Mobile…" at bounding box center [1049, 377] width 227 height 478
drag, startPoint x: 1056, startPoint y: 242, endPoint x: 1059, endPoint y: 316, distance: 74.1
click at [1059, 316] on div at bounding box center [1047, 373] width 201 height 446
drag, startPoint x: 1061, startPoint y: 492, endPoint x: 1033, endPoint y: 193, distance: 300.7
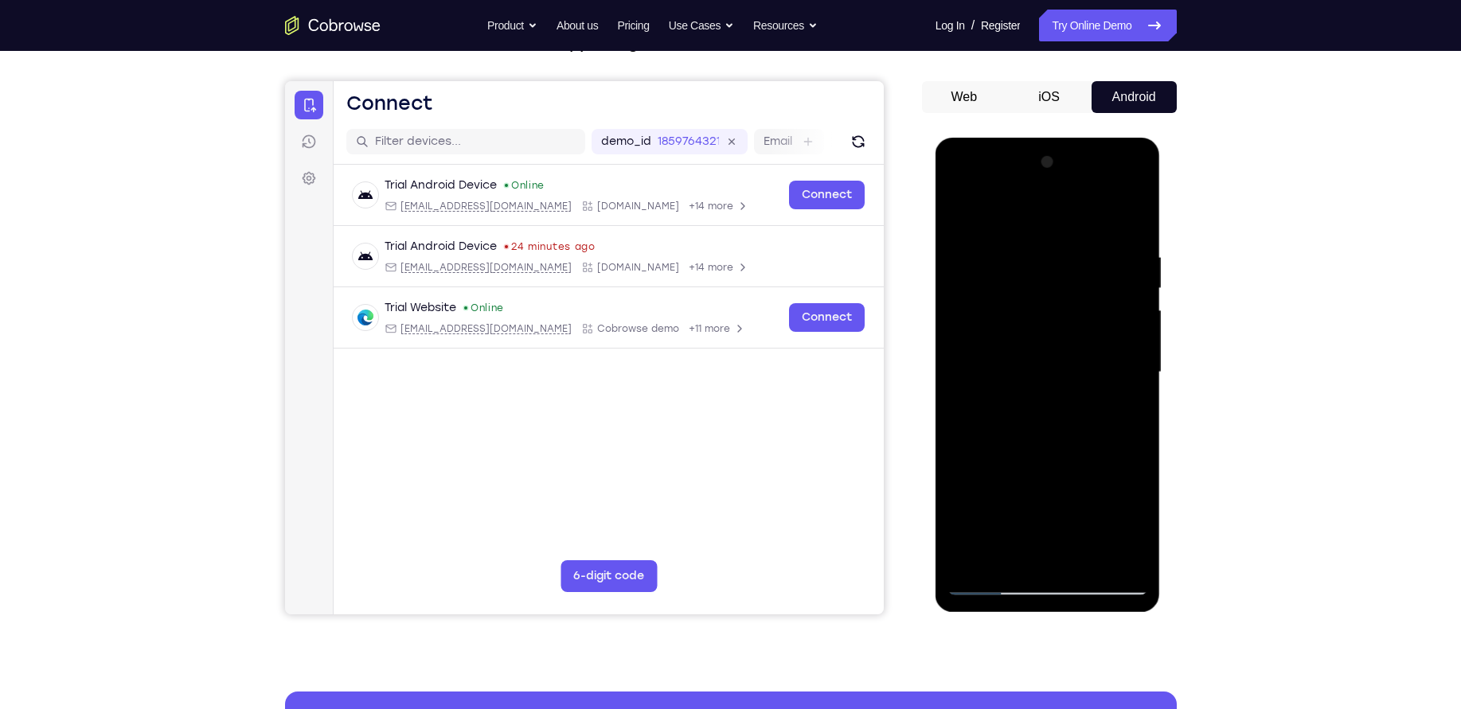
click at [1033, 193] on div at bounding box center [1047, 373] width 201 height 446
drag, startPoint x: 1053, startPoint y: 446, endPoint x: 1053, endPoint y: 252, distance: 193.5
click at [1053, 252] on div at bounding box center [1047, 373] width 201 height 446
